Goal: Transaction & Acquisition: Purchase product/service

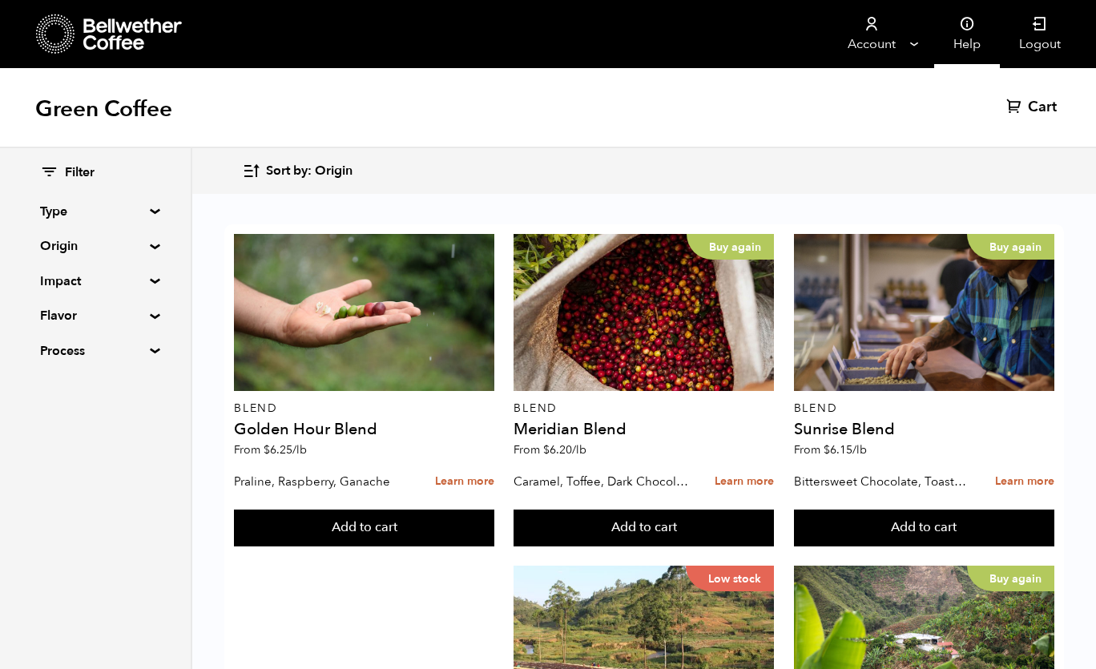
scroll to position [1578, 0]
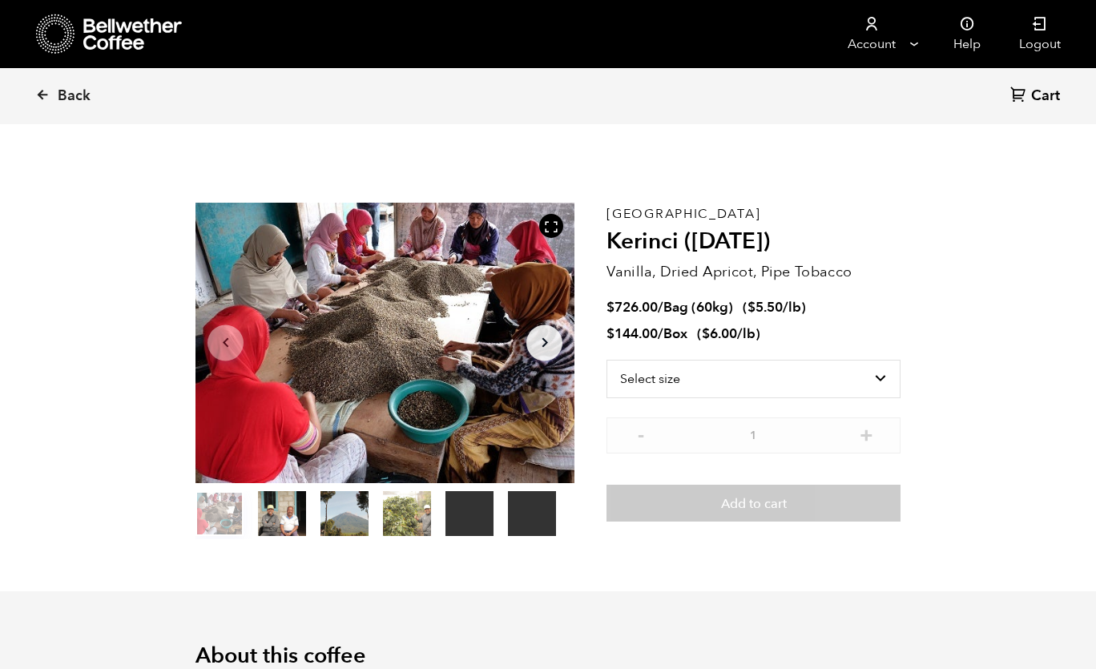
scroll to position [697, 686]
select select "box"
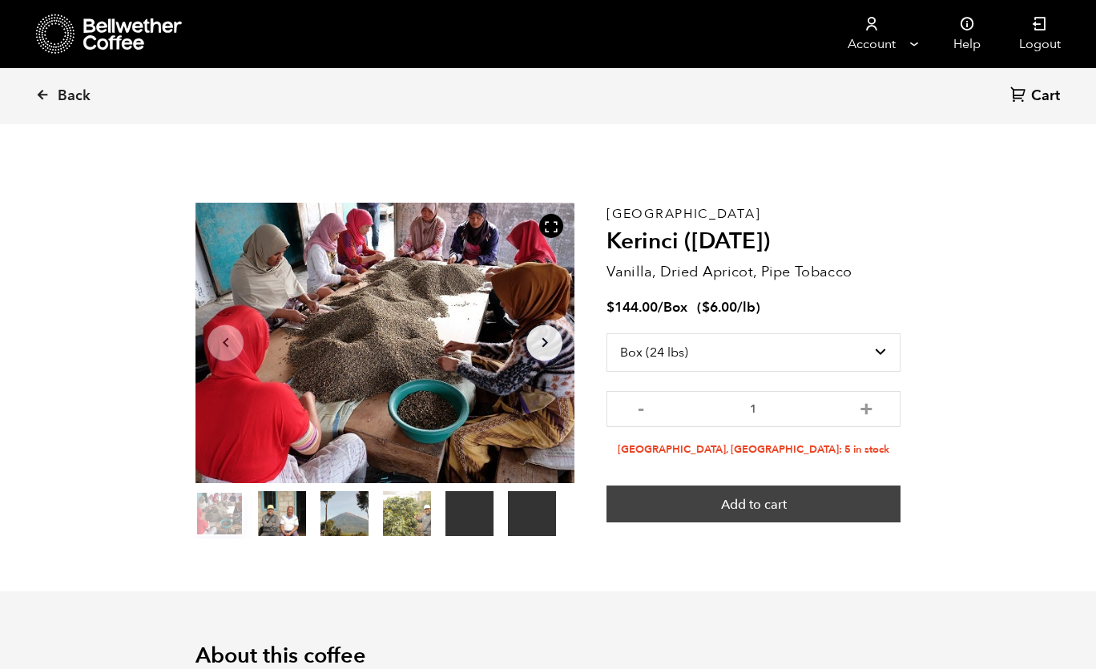
click at [720, 495] on button "Add to cart" at bounding box center [754, 504] width 294 height 37
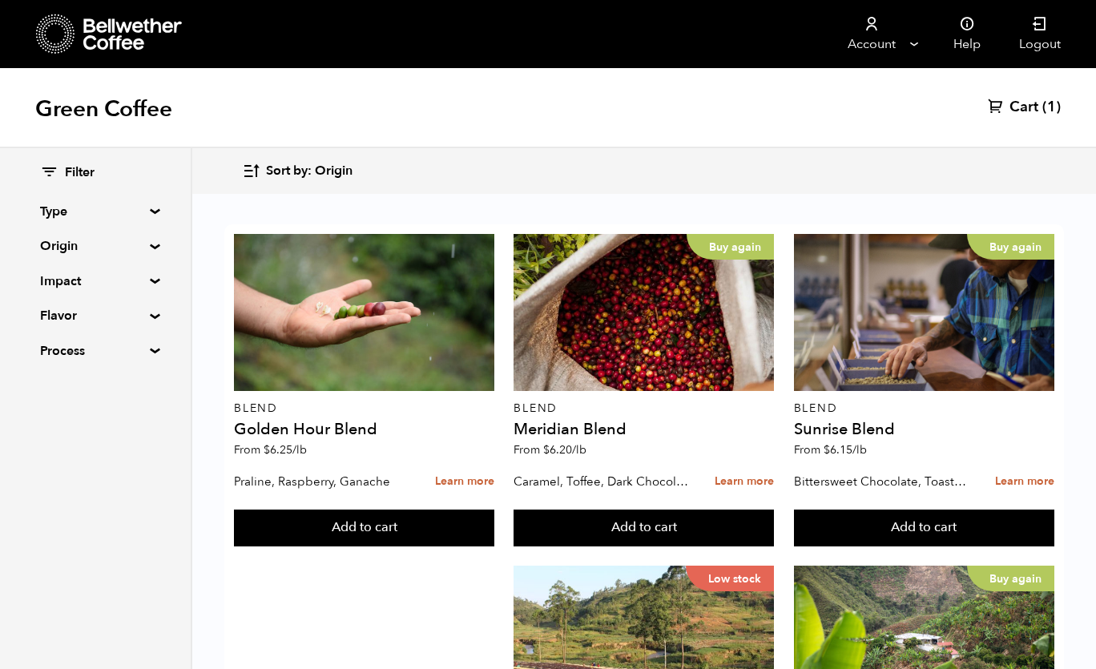
scroll to position [1583, 0]
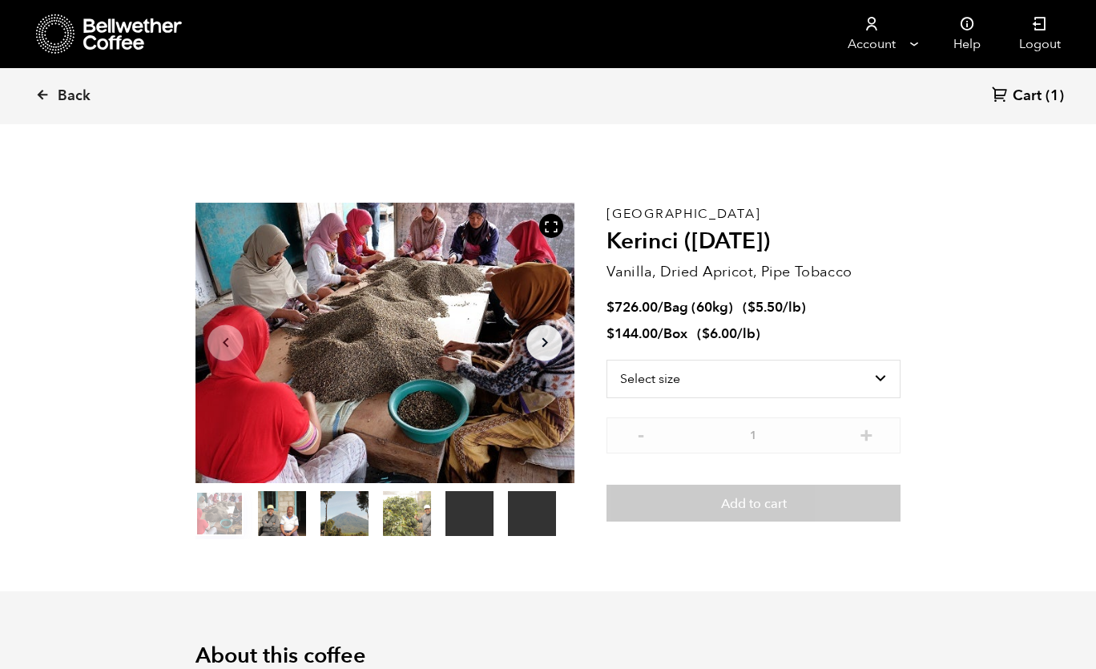
scroll to position [697, 686]
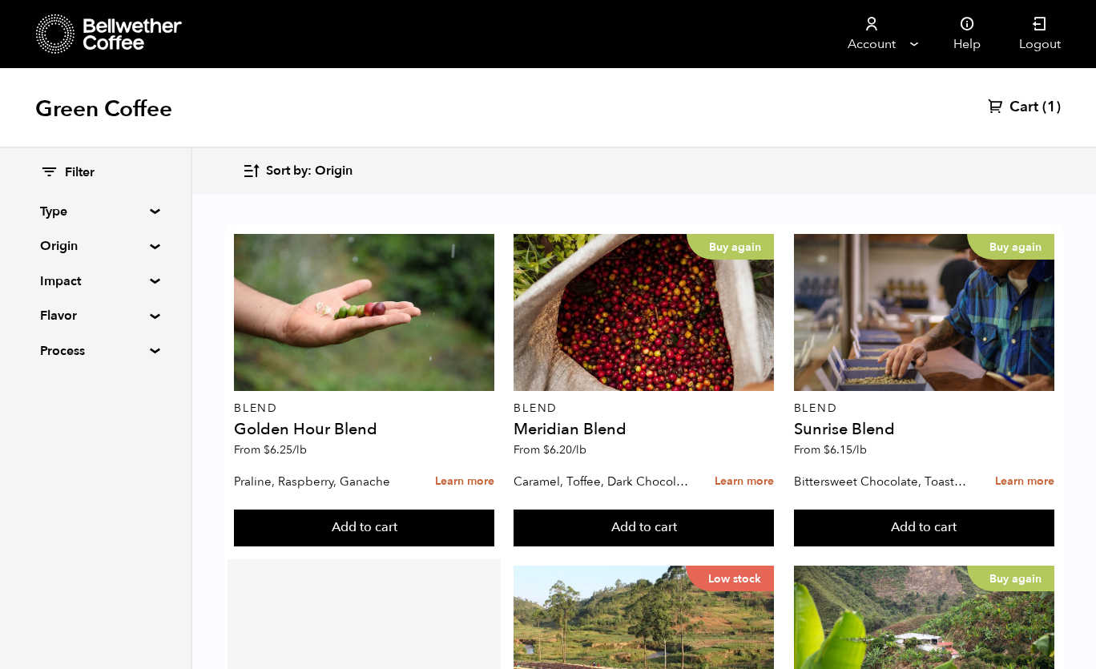
scroll to position [113, 0]
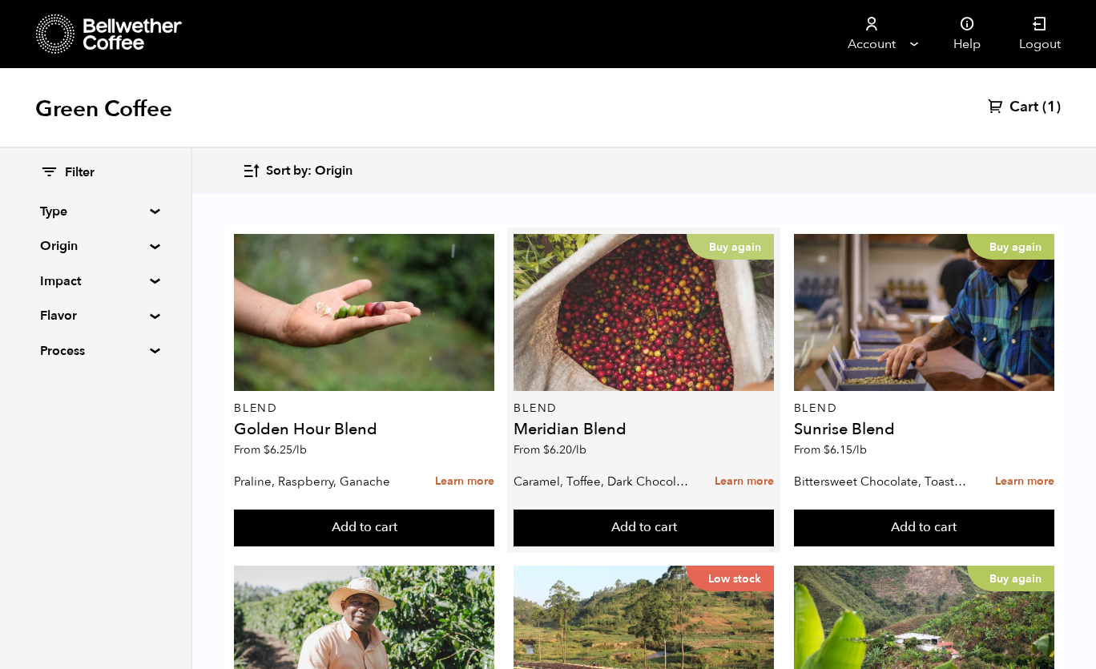
click at [651, 244] on div "Buy again" at bounding box center [644, 312] width 260 height 157
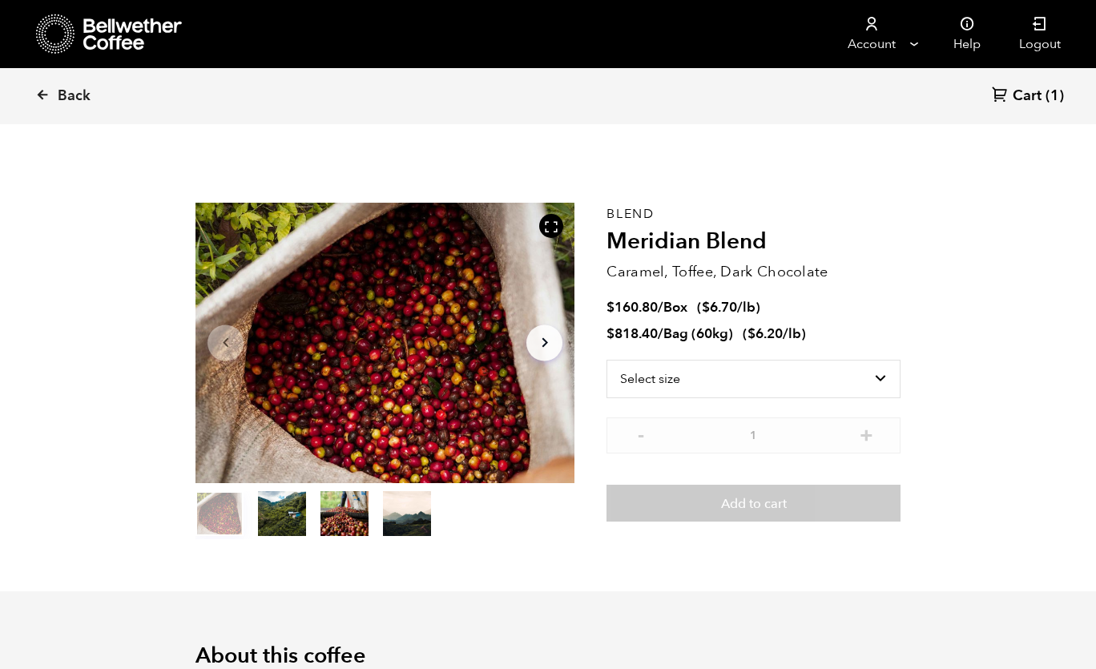
scroll to position [697, 686]
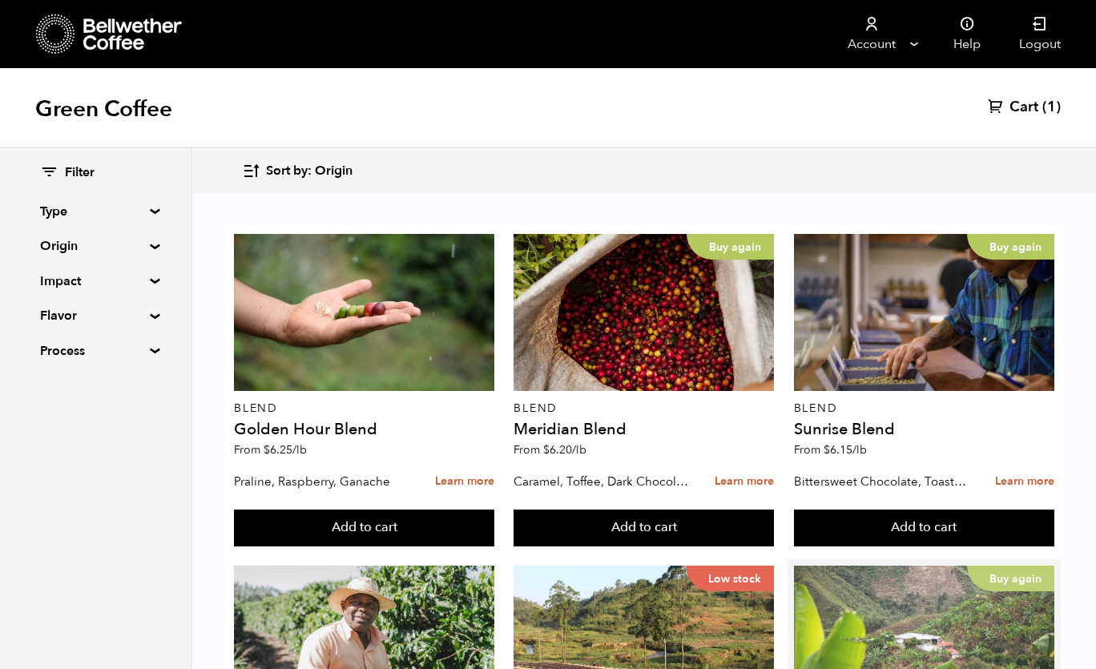
scroll to position [284, 0]
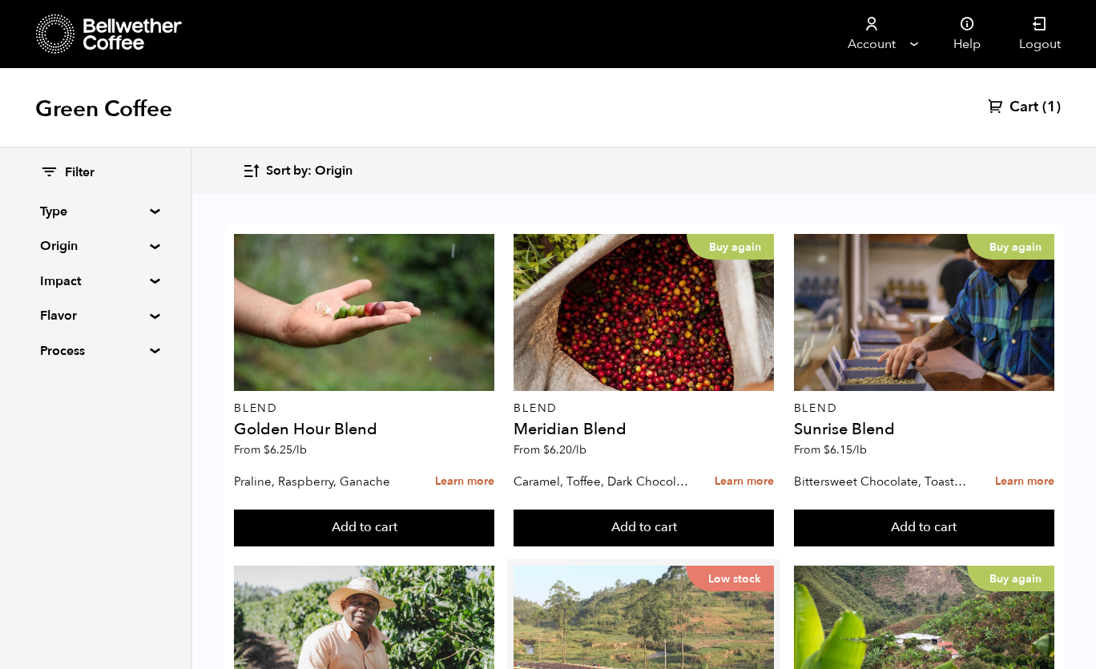
click at [692, 566] on div "Low stock" at bounding box center [644, 644] width 260 height 157
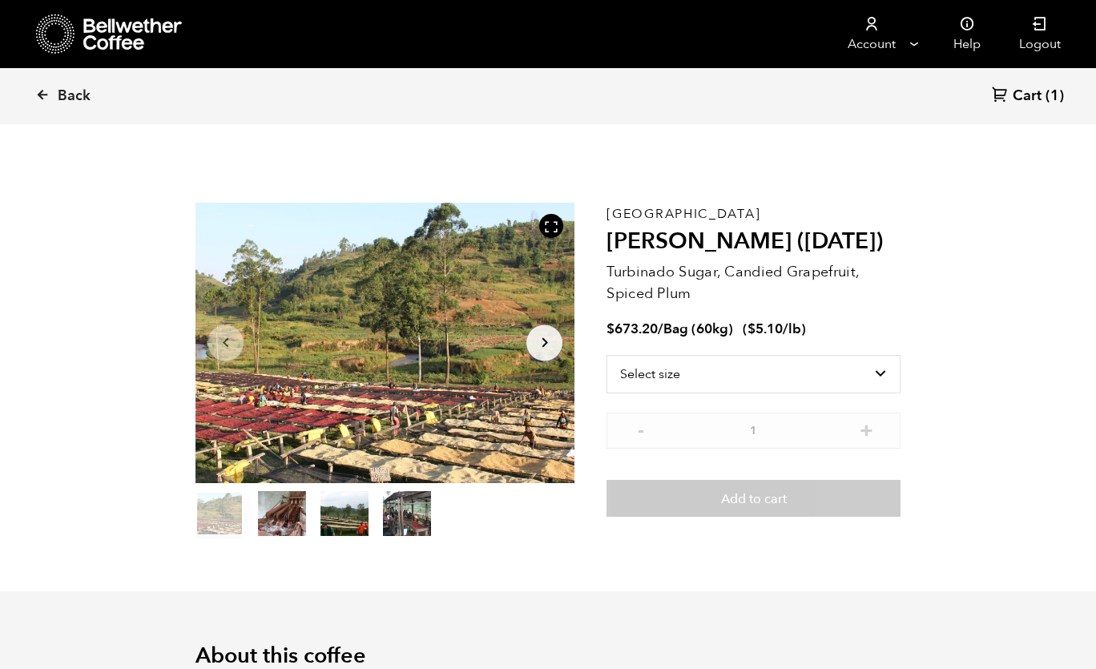
scroll to position [697, 686]
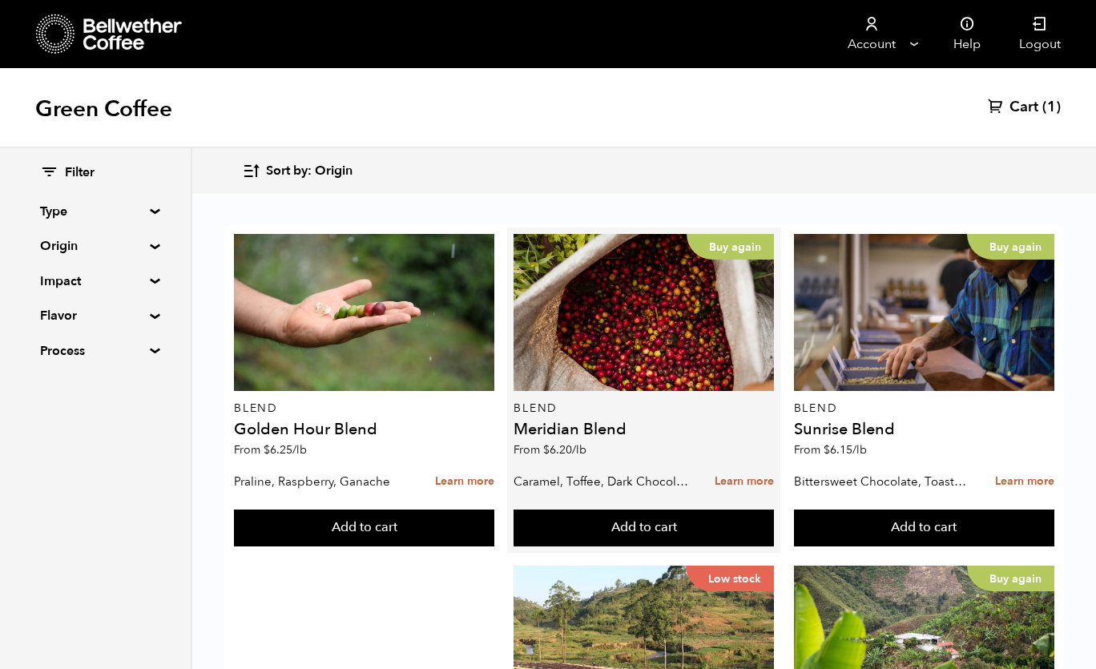
scroll to position [361, 0]
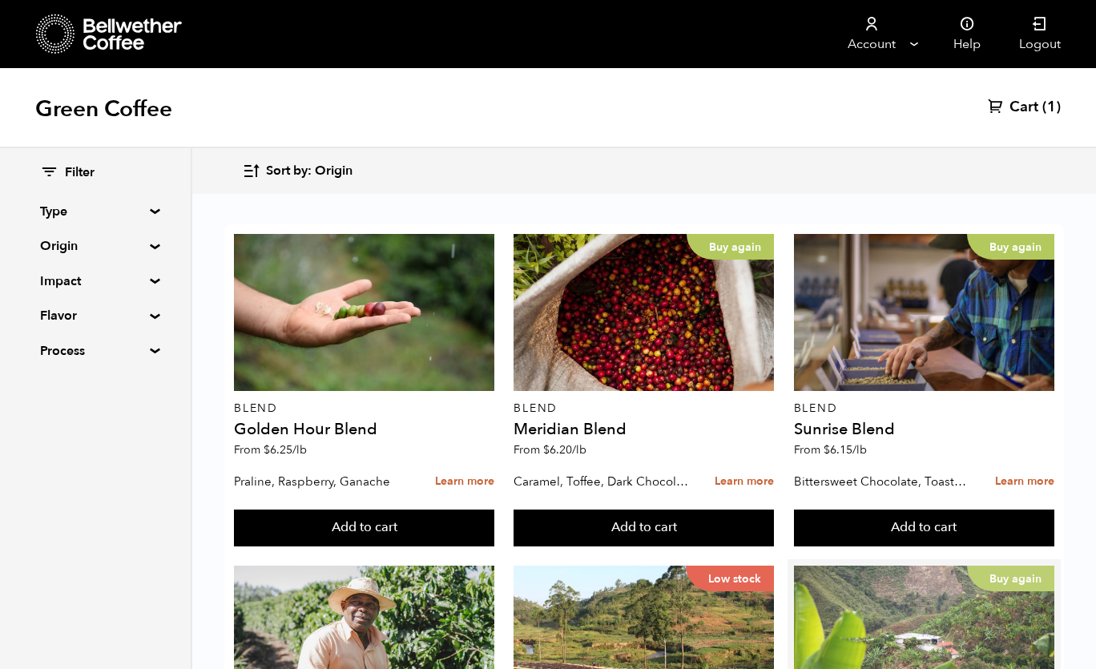
click at [892, 566] on div "Buy again" at bounding box center [924, 644] width 260 height 157
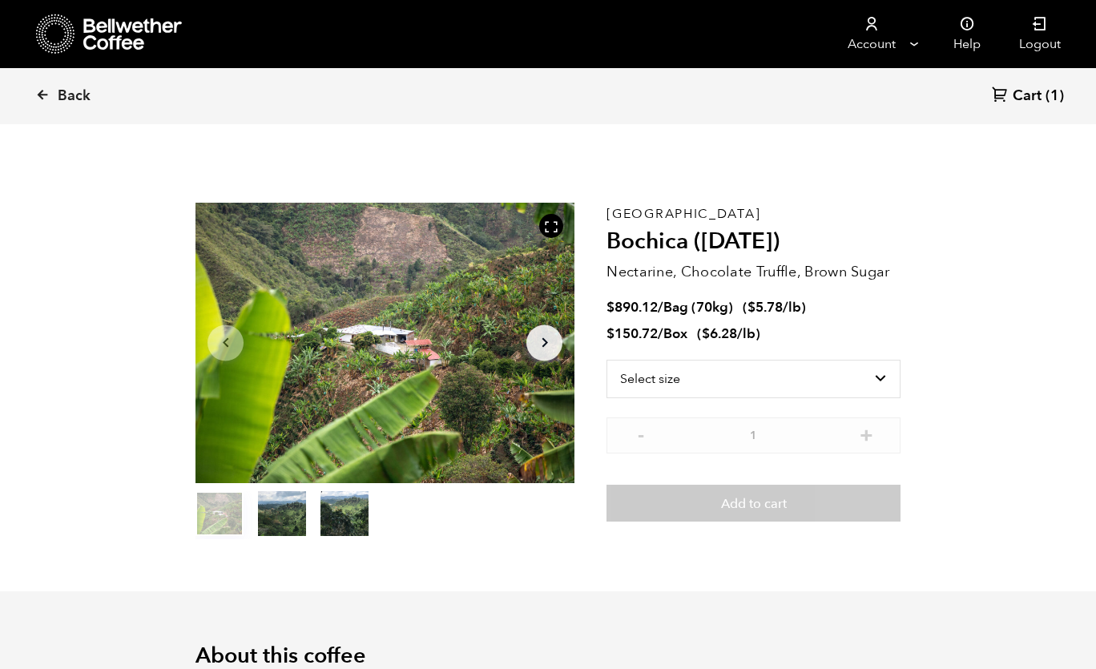
scroll to position [697, 686]
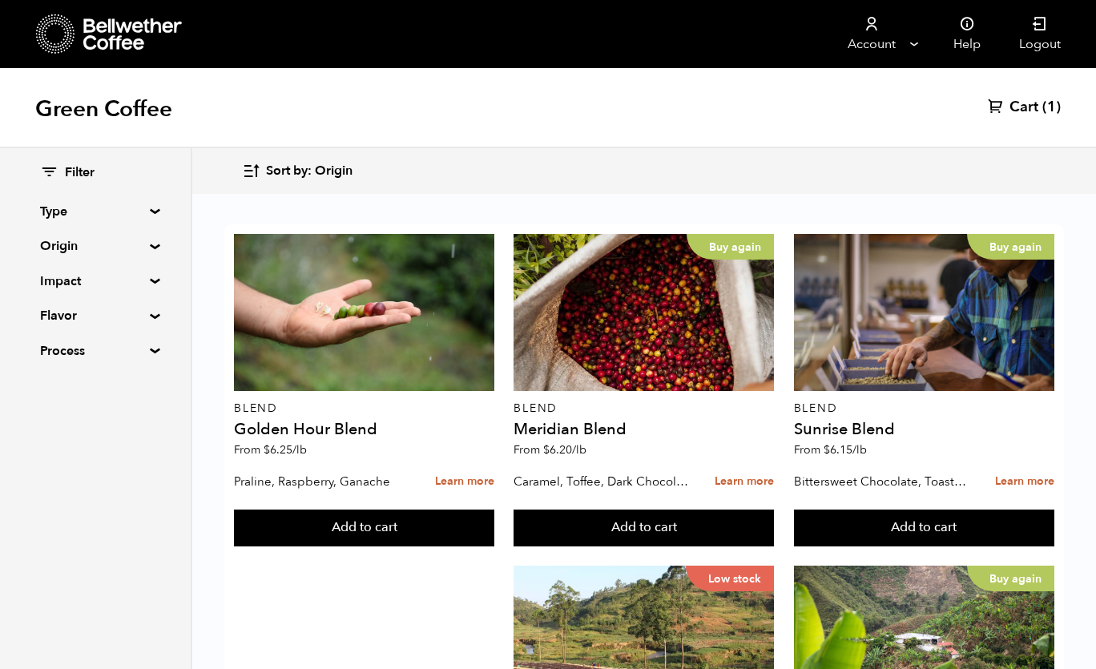
scroll to position [617, 0]
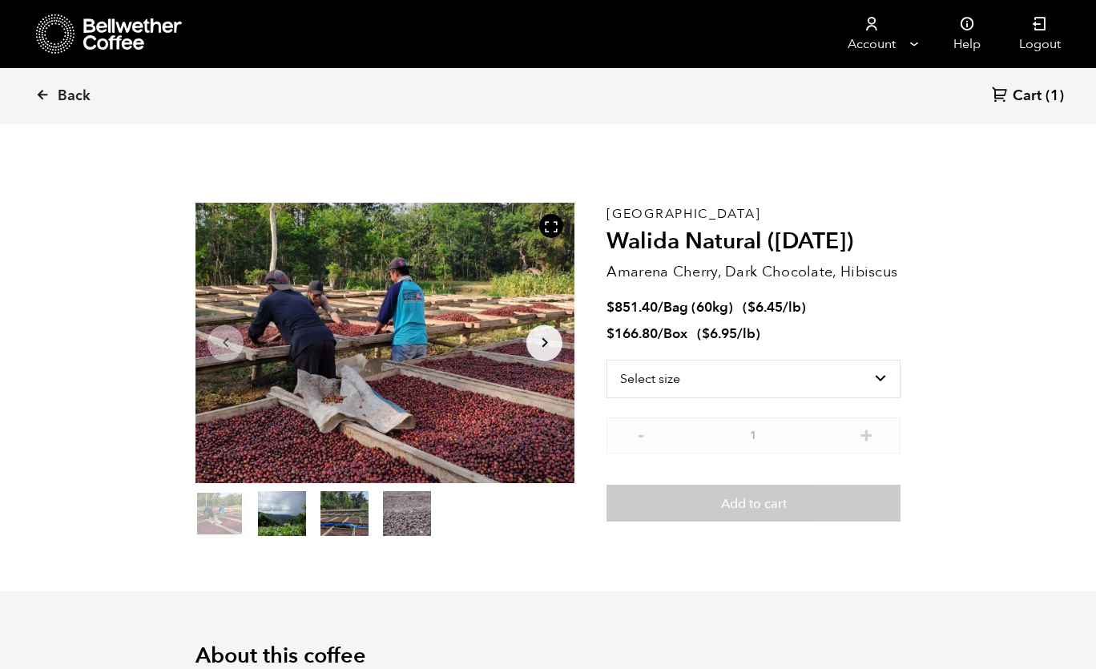
scroll to position [697, 686]
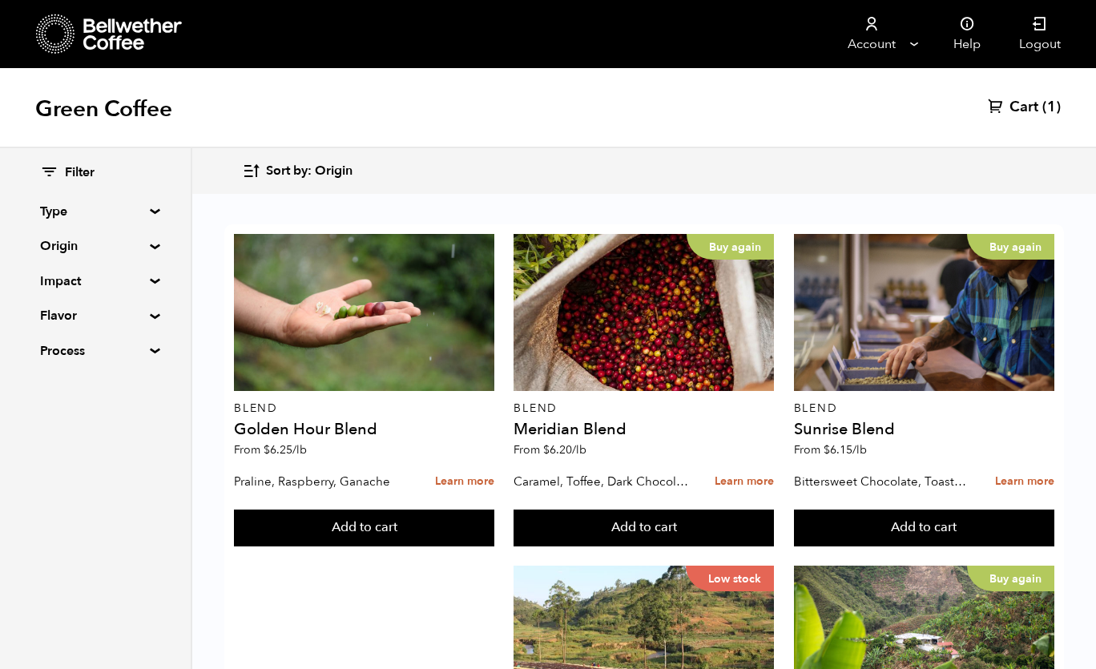
scroll to position [849, 0]
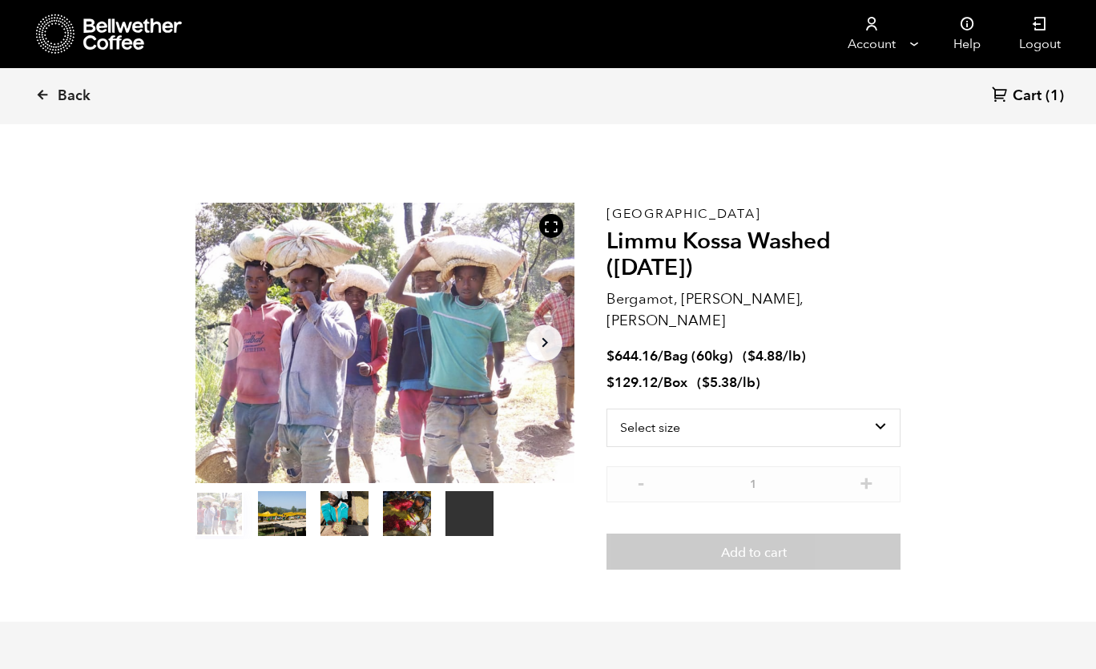
scroll to position [697, 686]
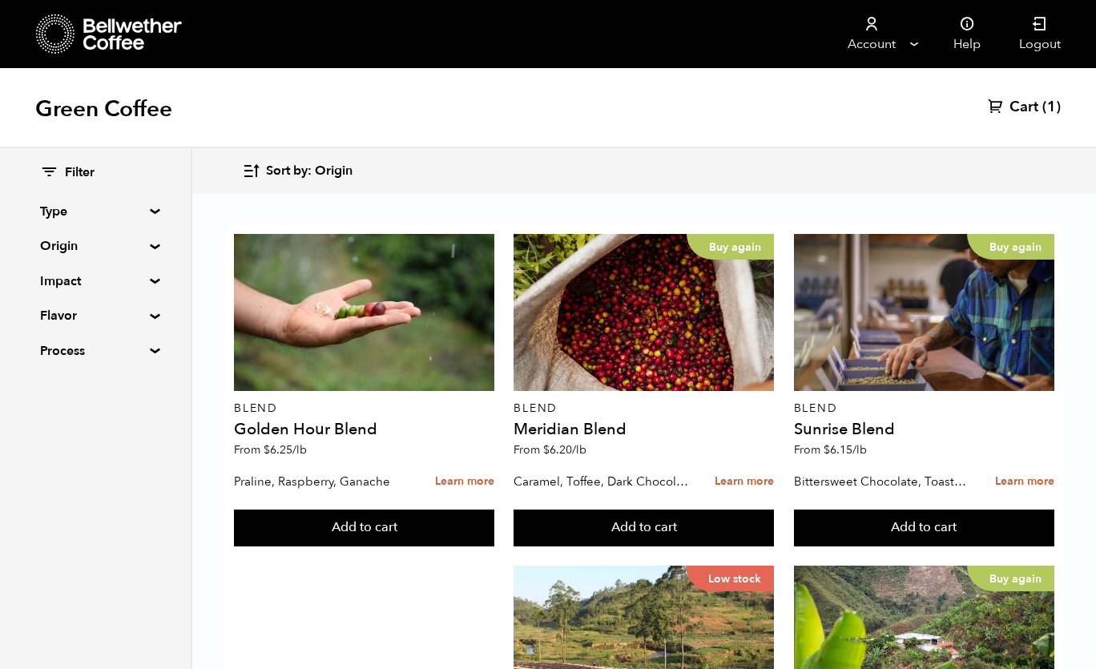
scroll to position [1007, 0]
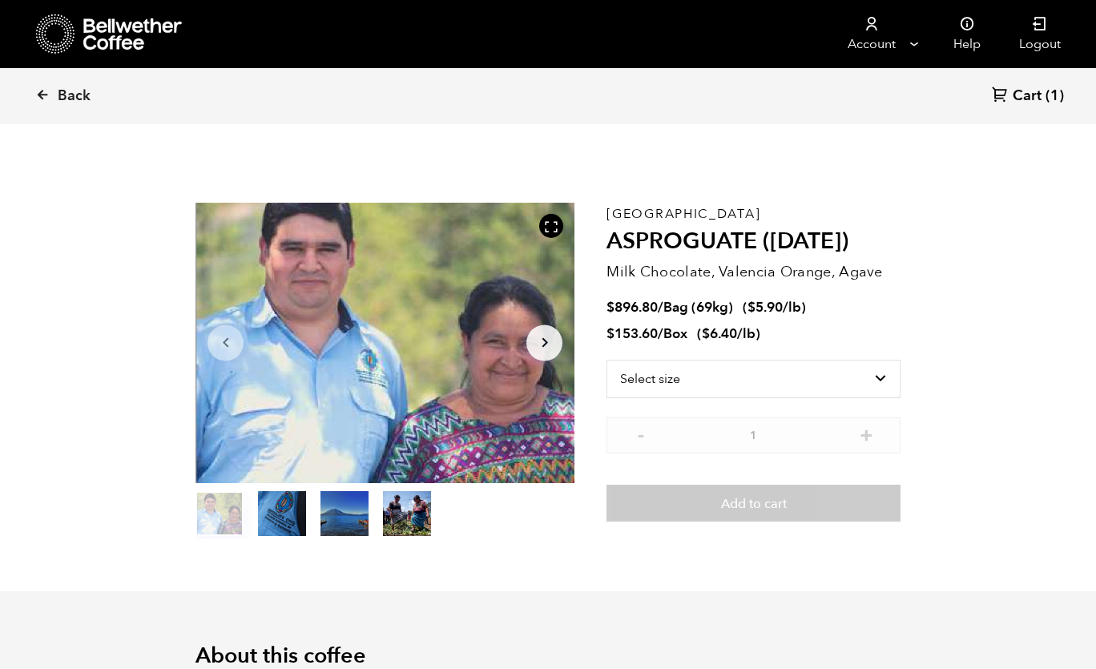
scroll to position [697, 686]
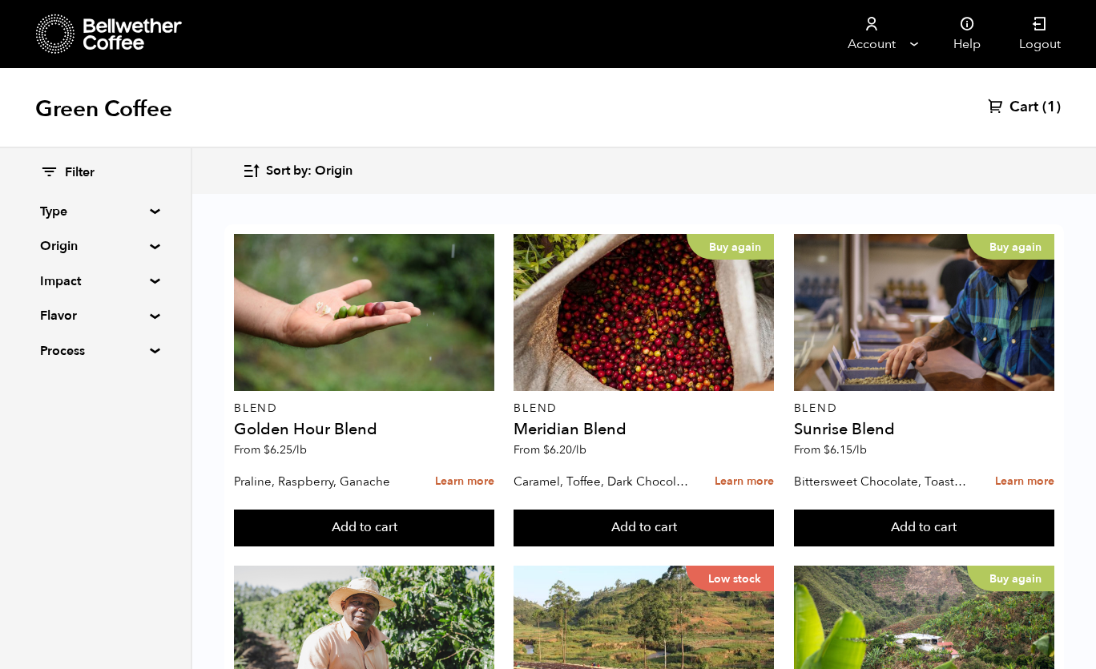
click at [1023, 110] on span "Cart" at bounding box center [1024, 107] width 29 height 19
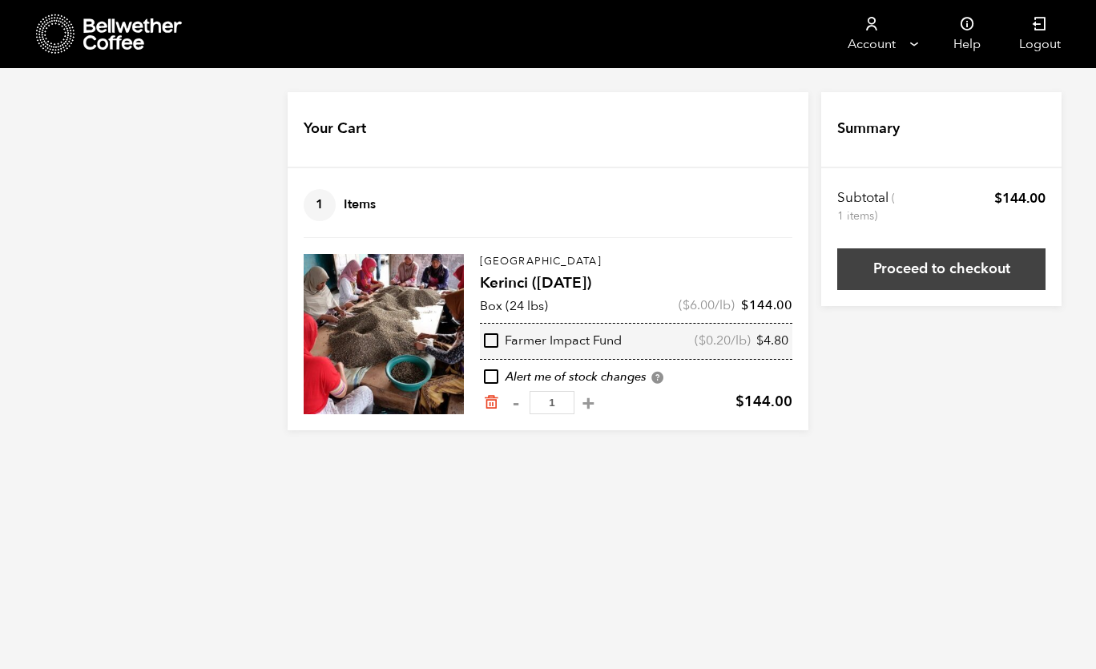
click at [884, 279] on link "Proceed to checkout" at bounding box center [941, 269] width 208 height 42
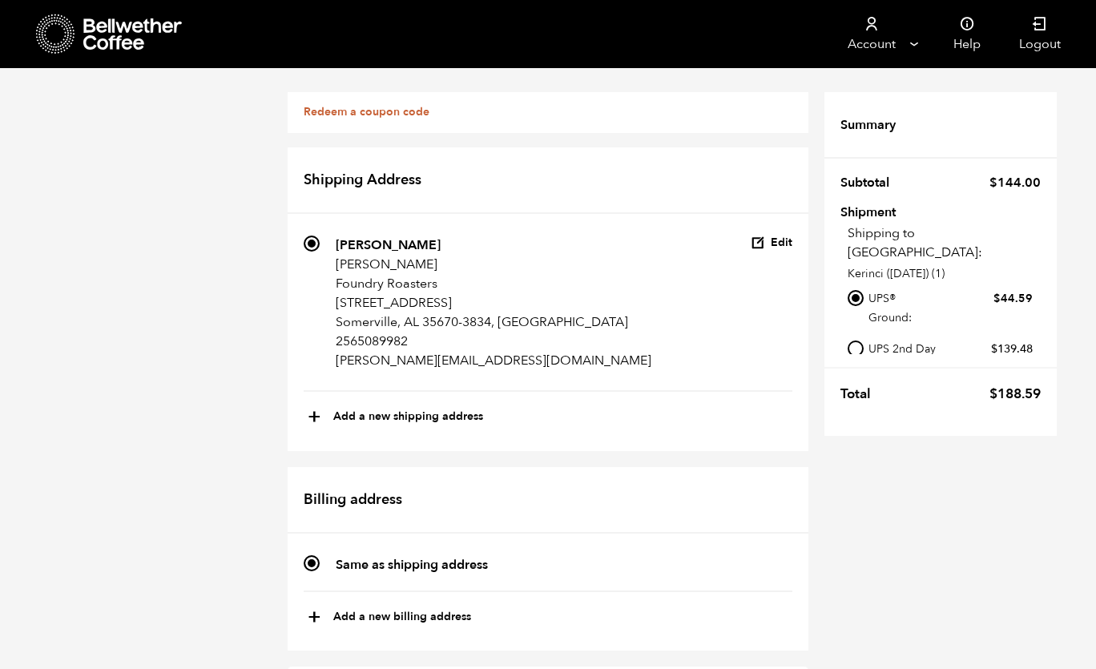
scroll to position [620, 0]
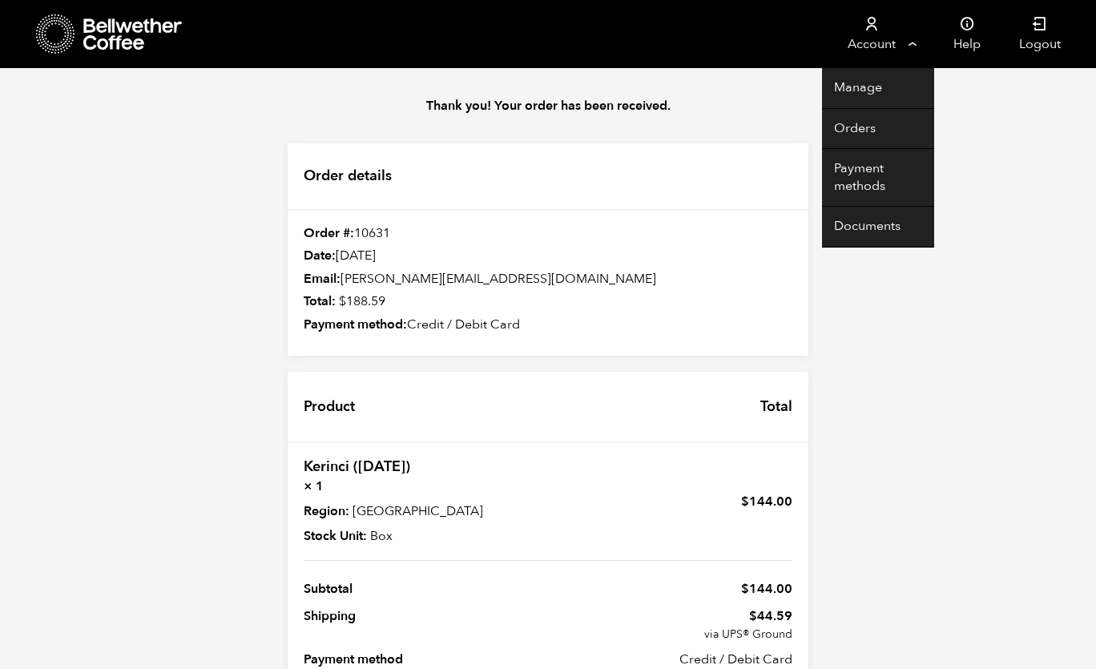
click at [869, 31] on icon at bounding box center [872, 24] width 16 height 16
click at [853, 109] on link "Orders" at bounding box center [878, 129] width 112 height 41
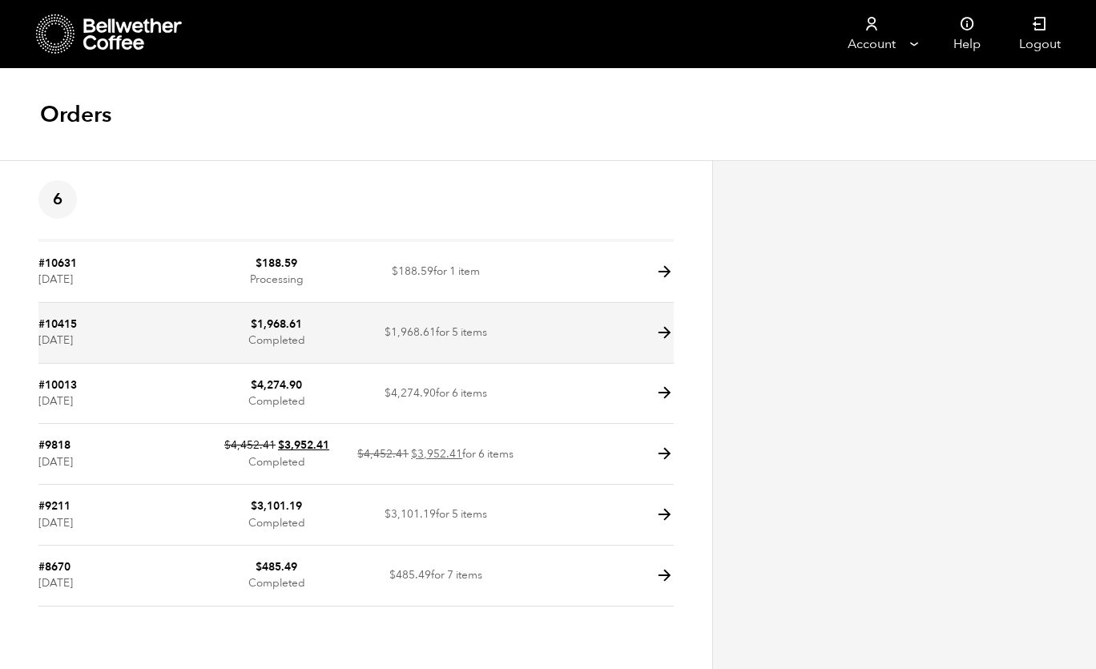
click at [510, 335] on td "$ 1,968.61 for 5 items" at bounding box center [436, 333] width 159 height 61
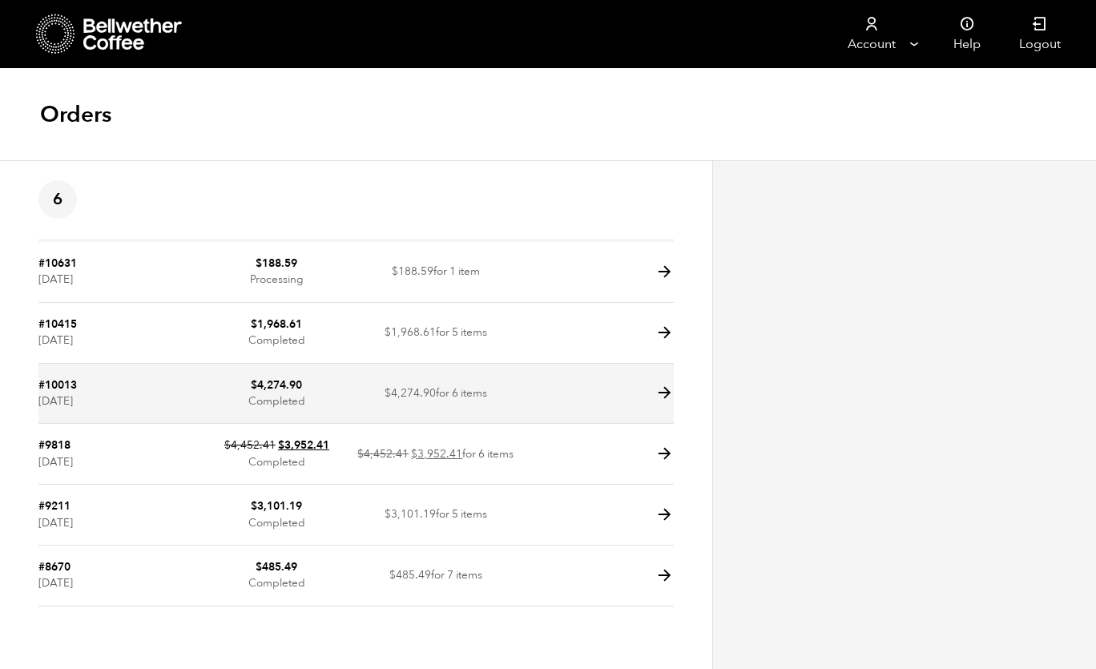
click at [220, 382] on td "$ 4,274.90 Completed" at bounding box center [276, 394] width 159 height 61
click at [609, 402] on td at bounding box center [594, 394] width 159 height 61
click at [667, 393] on icon at bounding box center [665, 393] width 18 height 18
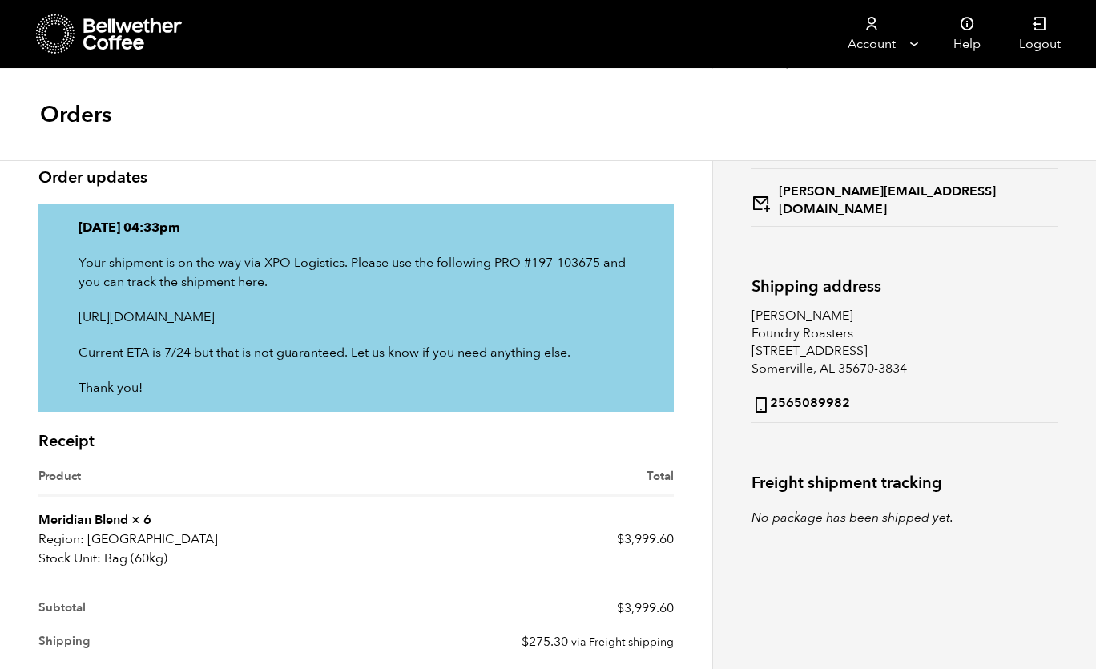
scroll to position [7, 0]
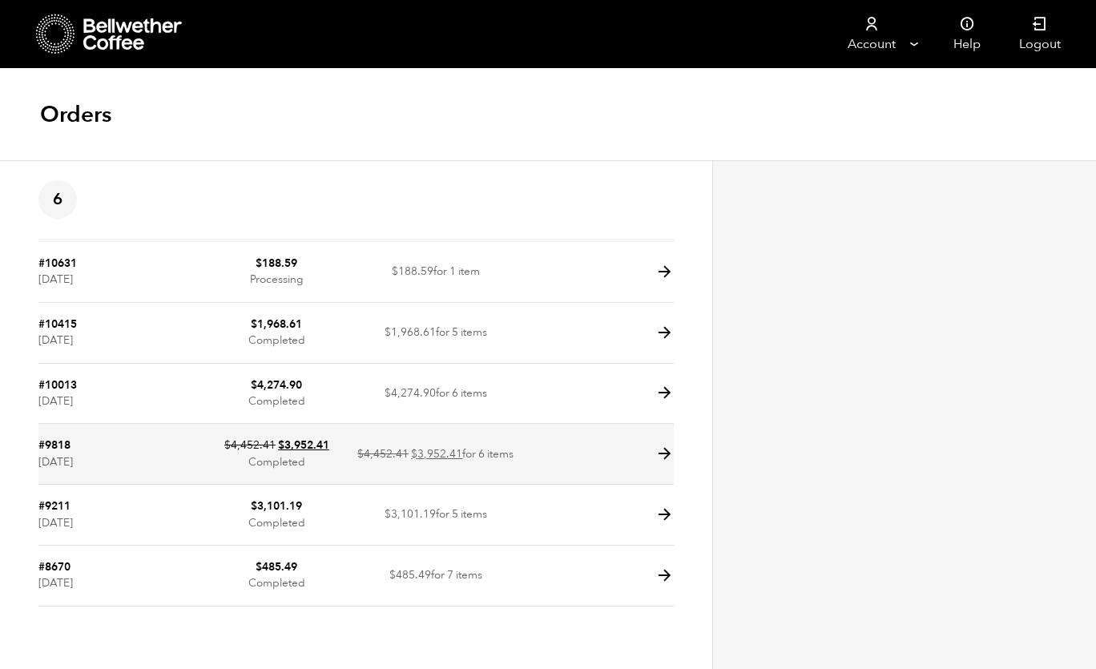
click at [664, 458] on icon at bounding box center [665, 454] width 18 height 18
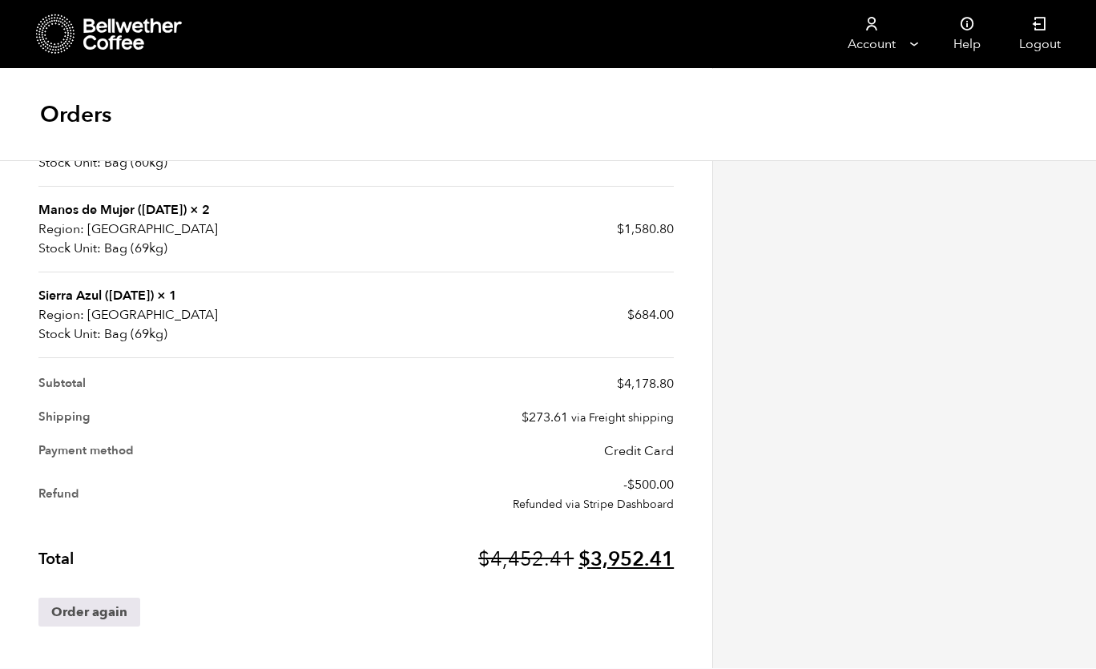
scroll to position [638, 0]
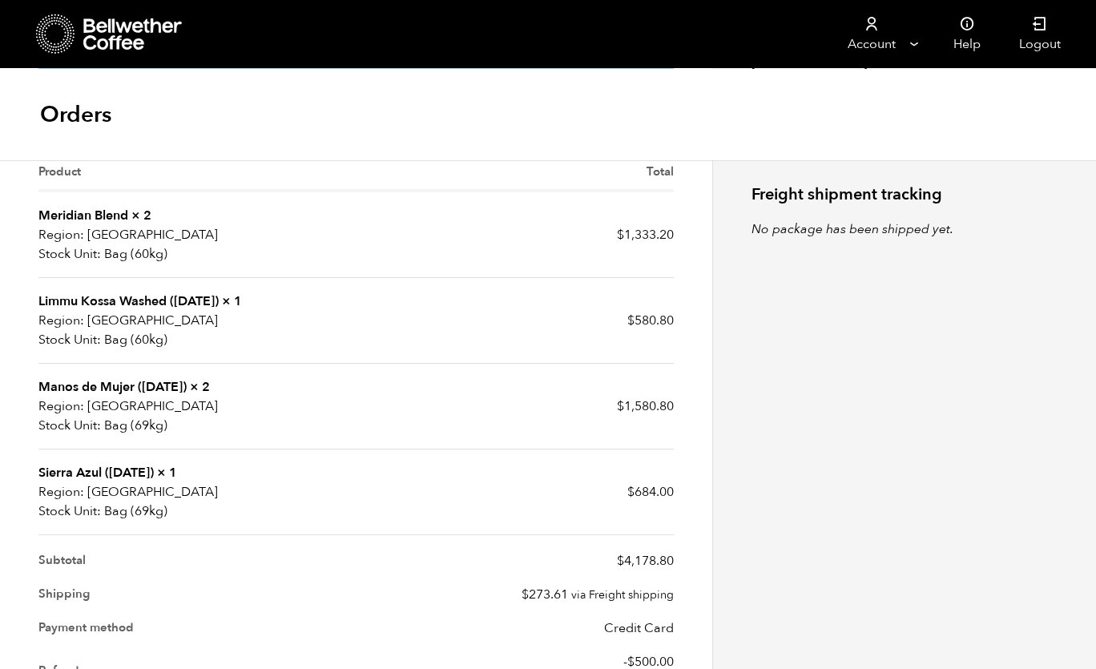
scroll to position [511, 0]
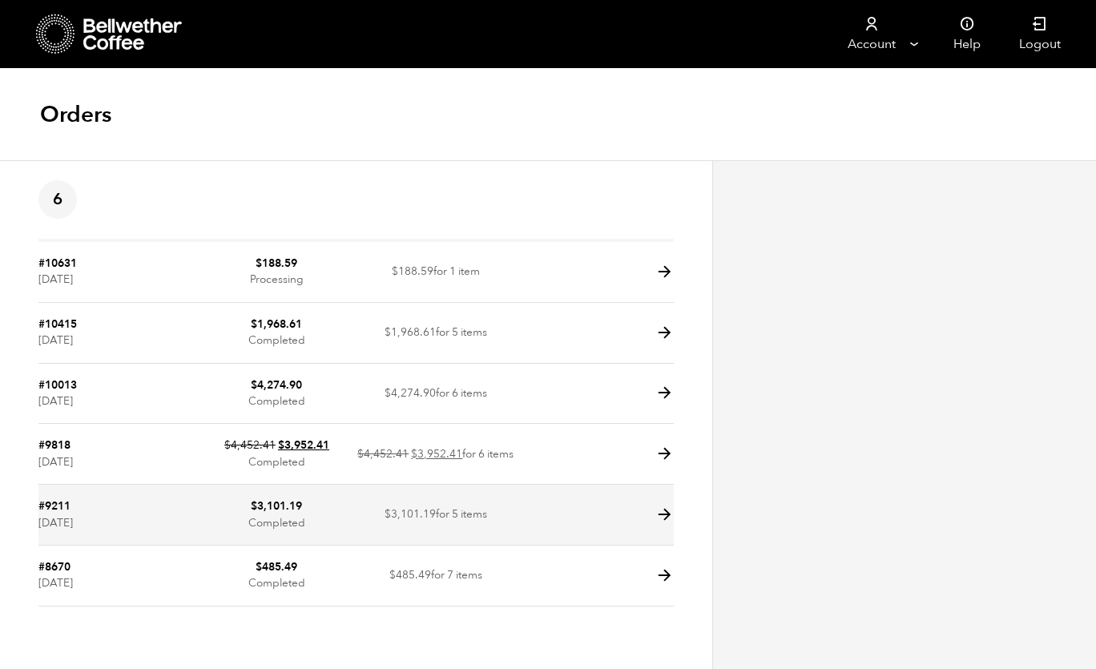
click at [662, 512] on icon at bounding box center [665, 515] width 18 height 18
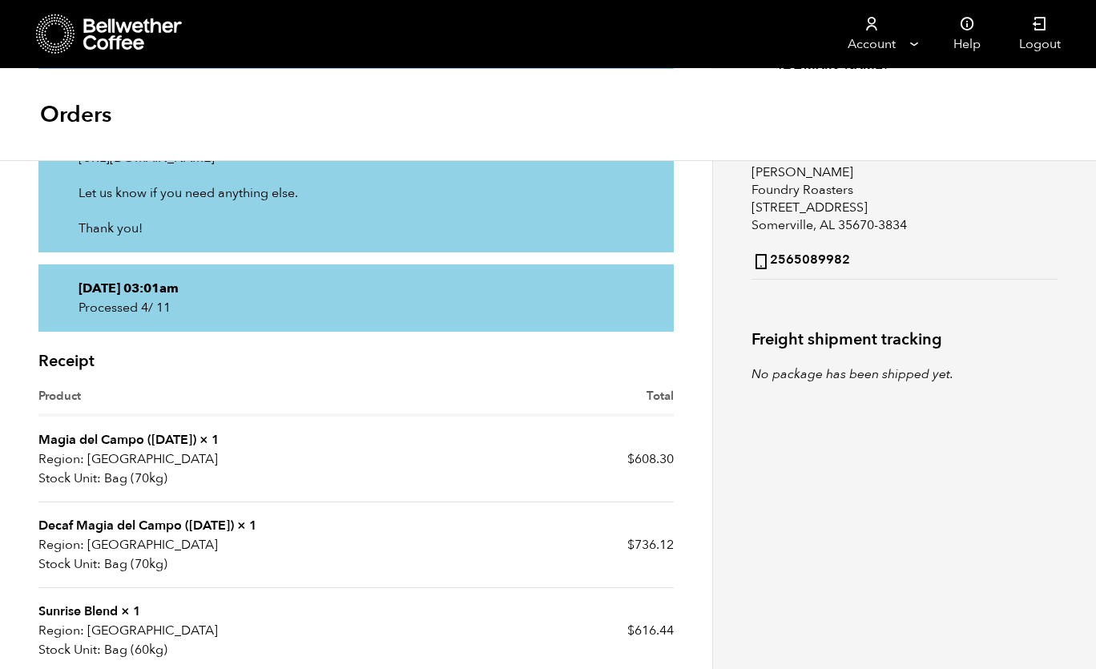
scroll to position [315, 0]
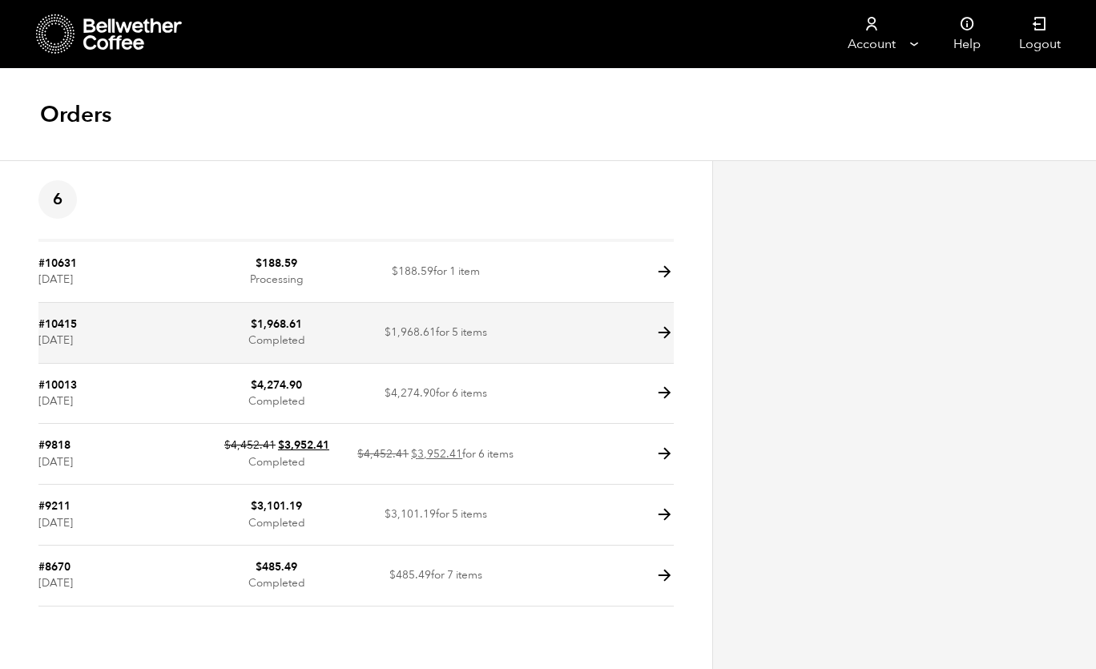
click at [662, 330] on icon at bounding box center [665, 333] width 18 height 18
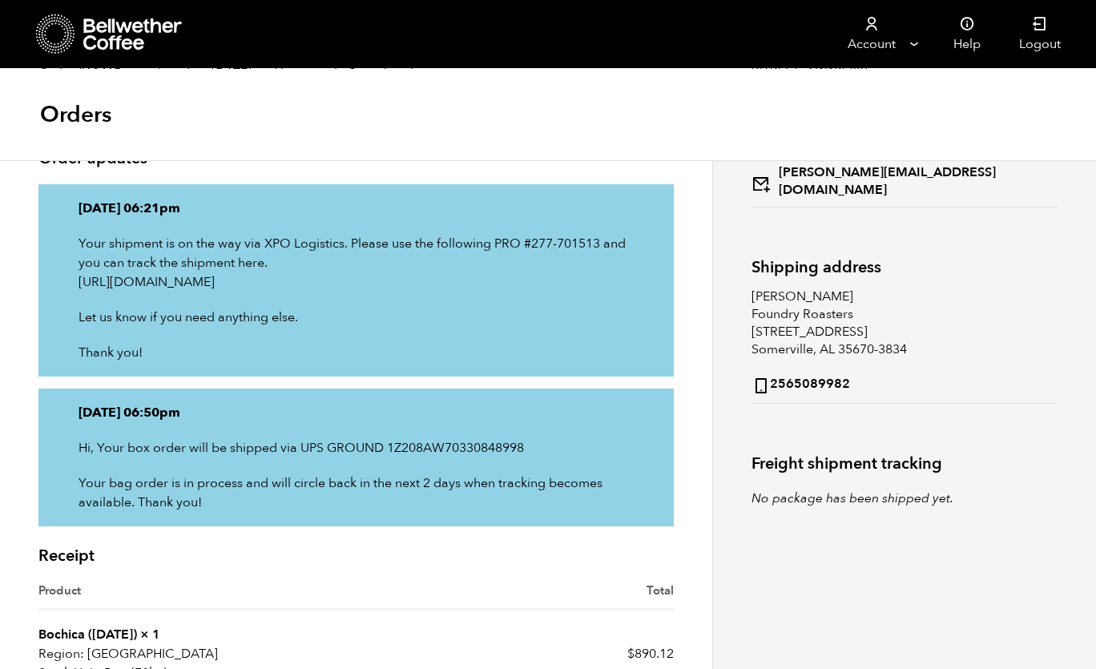
scroll to position [76, 0]
